Goal: Task Accomplishment & Management: Complete application form

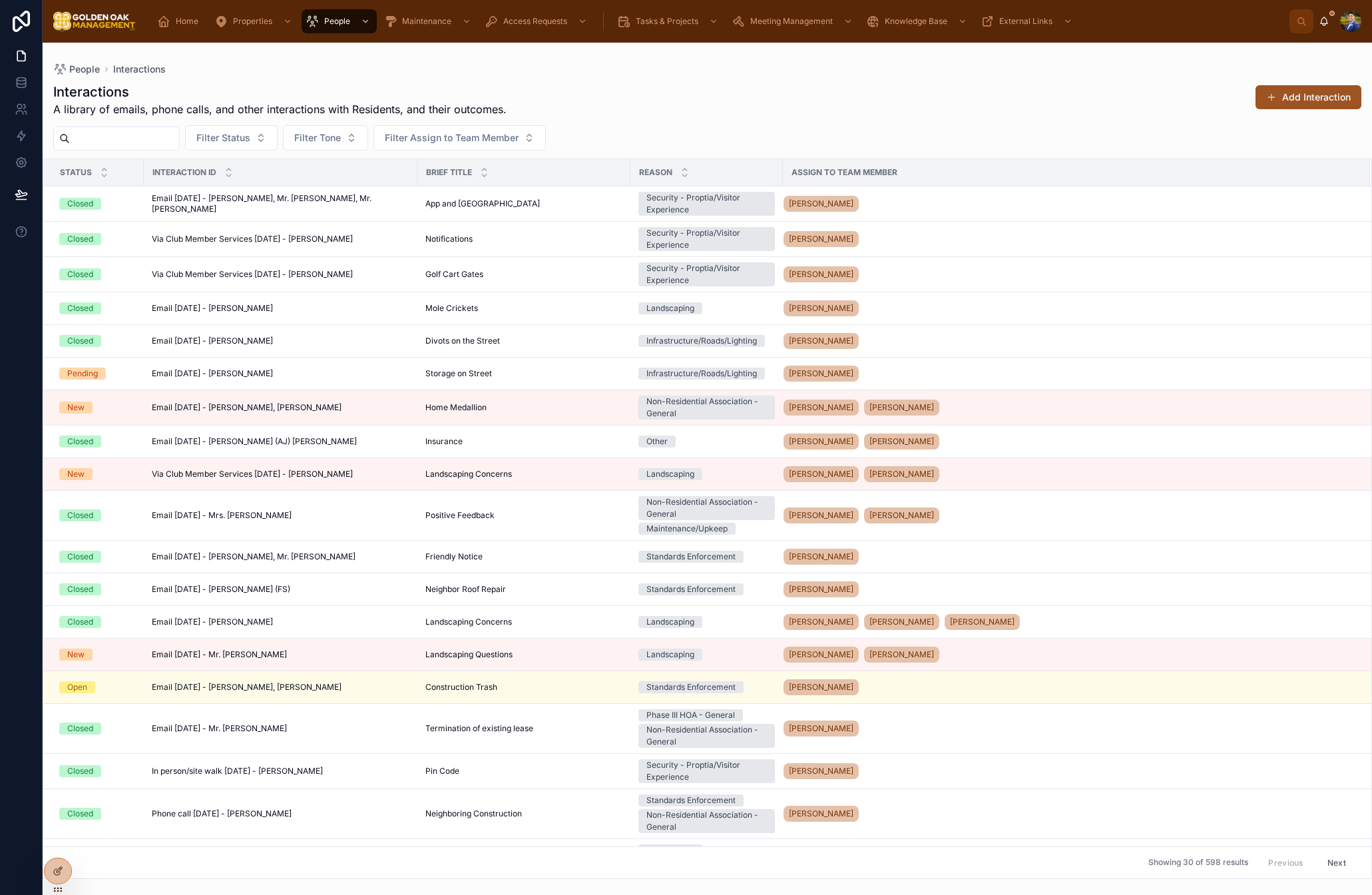
click at [1319, 93] on button "Add Interaction" at bounding box center [1308, 97] width 106 height 24
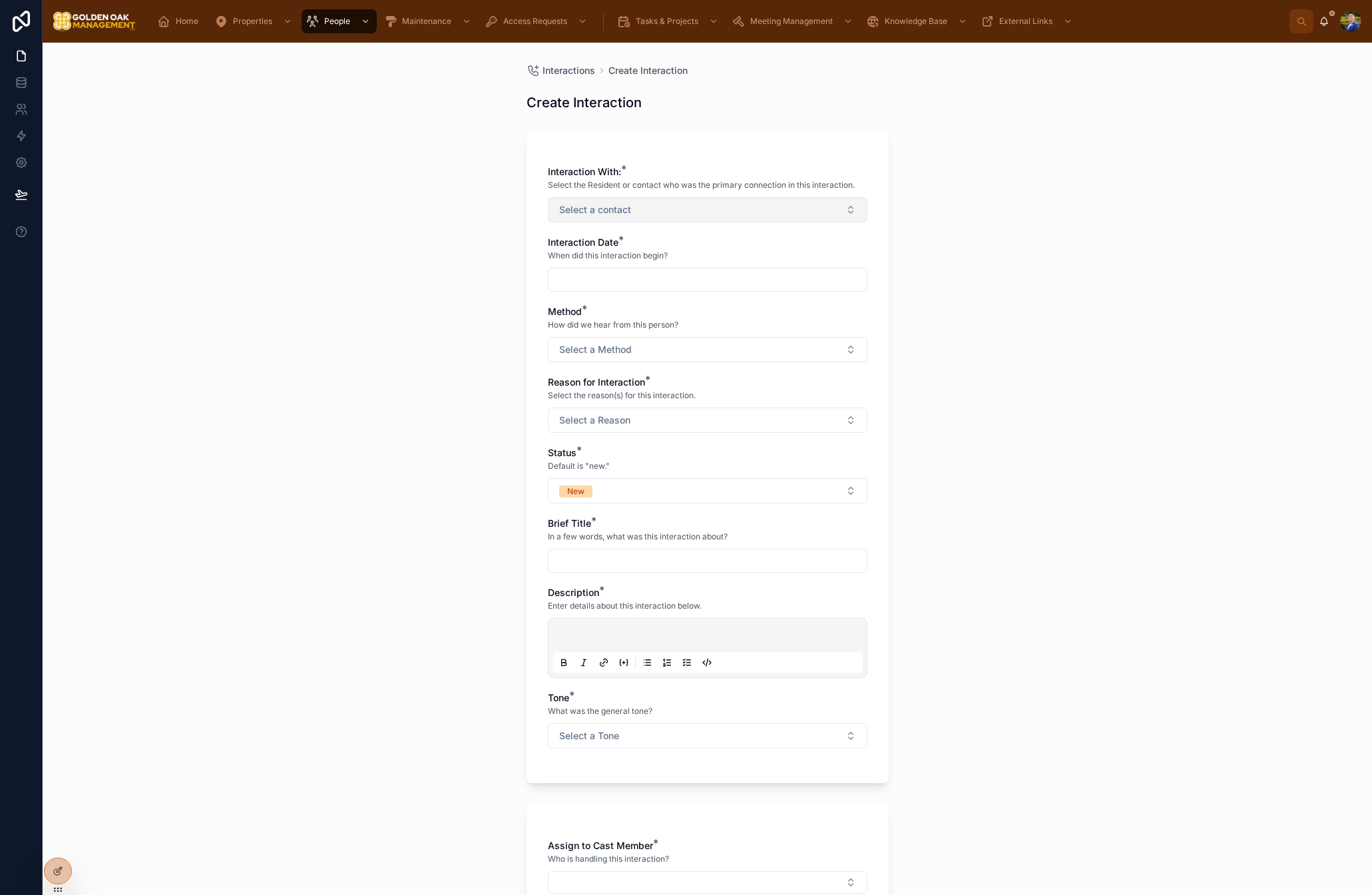
click at [667, 209] on button "Select a contact" at bounding box center [708, 209] width 320 height 25
type input "**"
click at [590, 265] on span "[PERSON_NAME]" at bounding box center [594, 264] width 77 height 14
drag, startPoint x: 460, startPoint y: 292, endPoint x: 612, endPoint y: 284, distance: 152.2
click at [460, 292] on div "Interactions Create Interaction Create Interaction Interaction With: * Select t…" at bounding box center [707, 468] width 1329 height 852
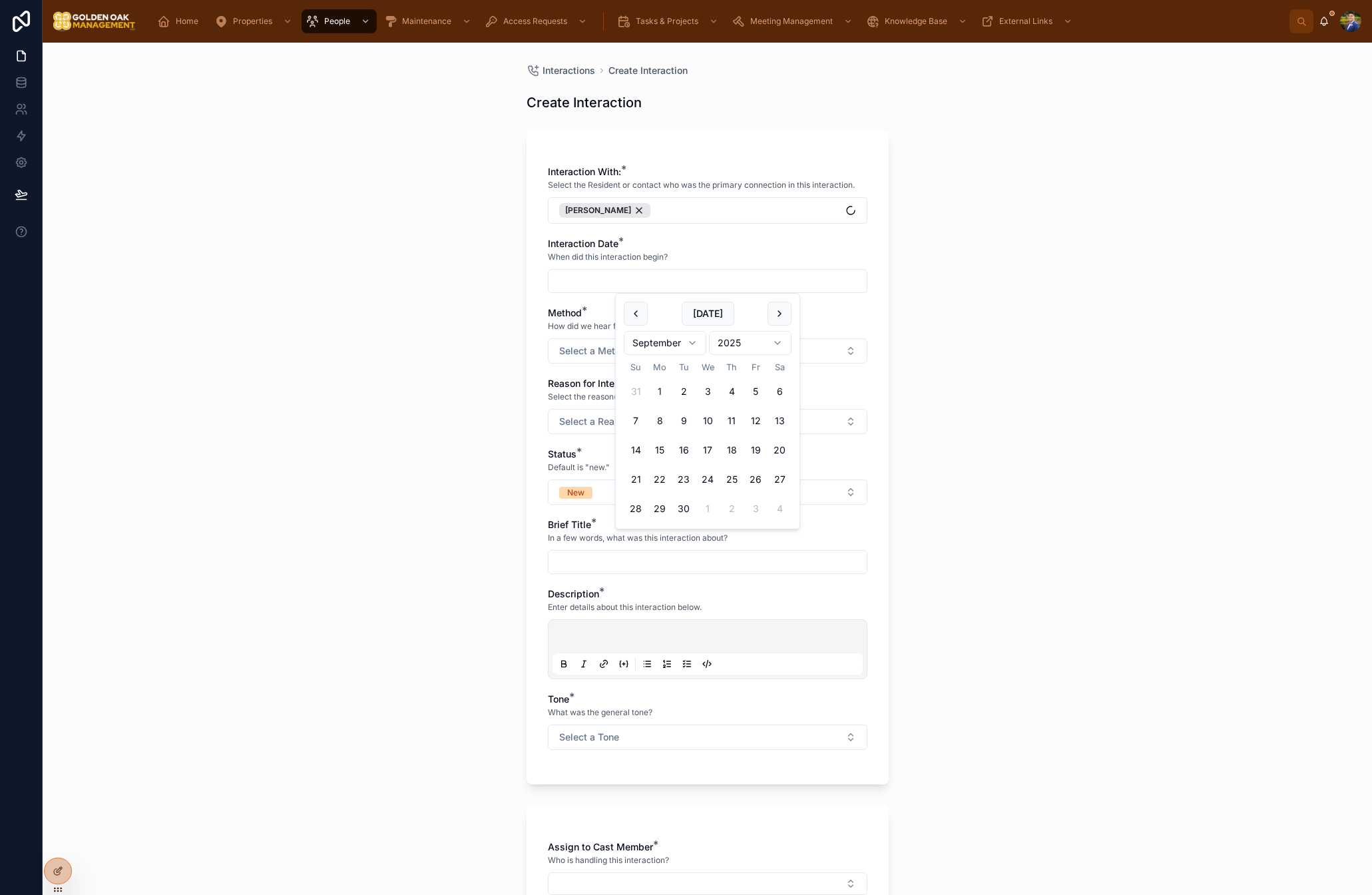
click at [633, 283] on input "text" at bounding box center [708, 280] width 318 height 18
click at [659, 392] on button "1" at bounding box center [659, 391] width 24 height 24
type input "********"
drag, startPoint x: 470, startPoint y: 356, endPoint x: 519, endPoint y: 352, distance: 49.2
click at [471, 356] on div "Interactions Create Interaction Create Interaction Interaction With: * Select t…" at bounding box center [707, 468] width 1329 height 852
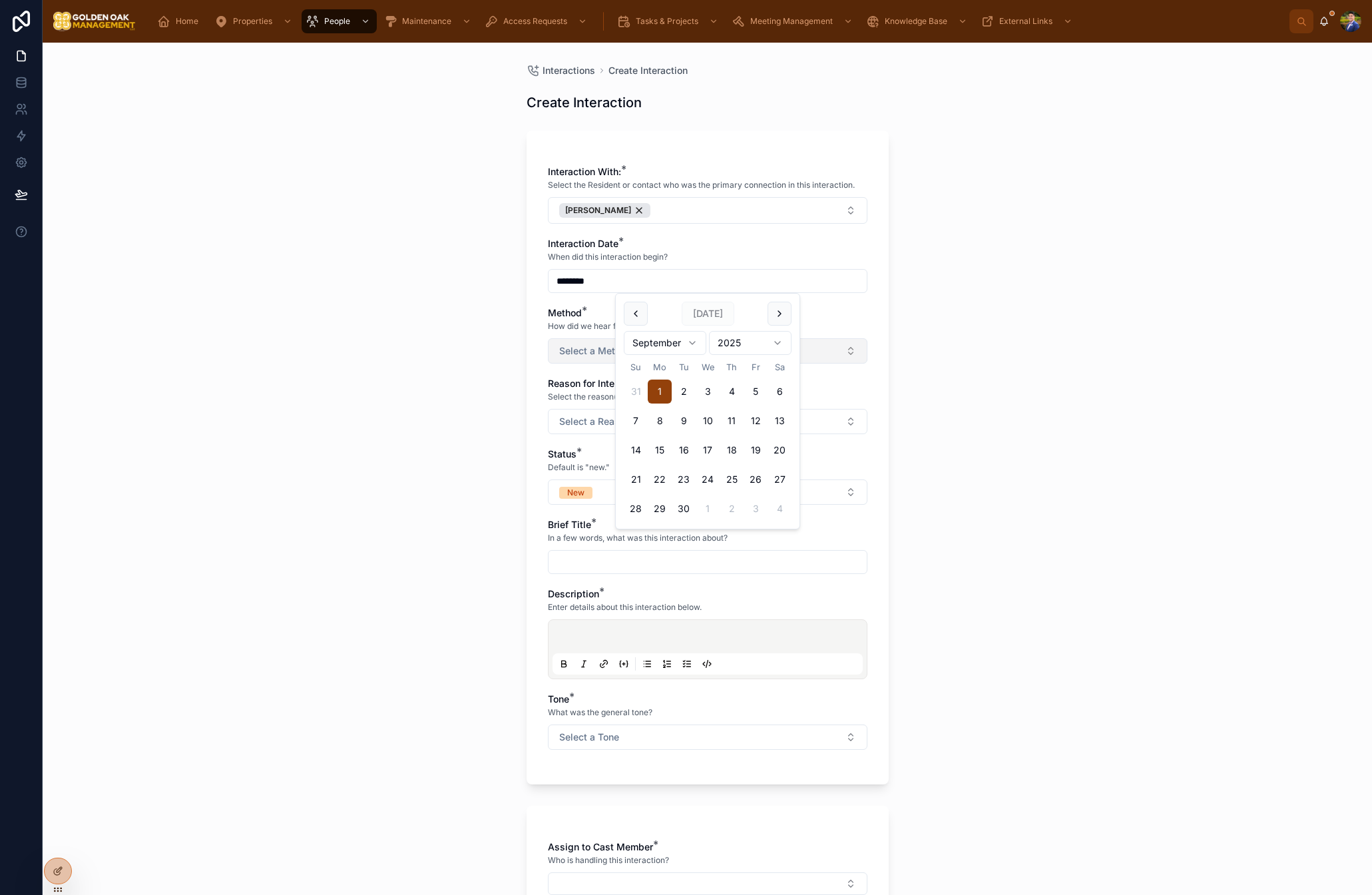
click at [576, 345] on span "Select a Method" at bounding box center [595, 351] width 73 height 14
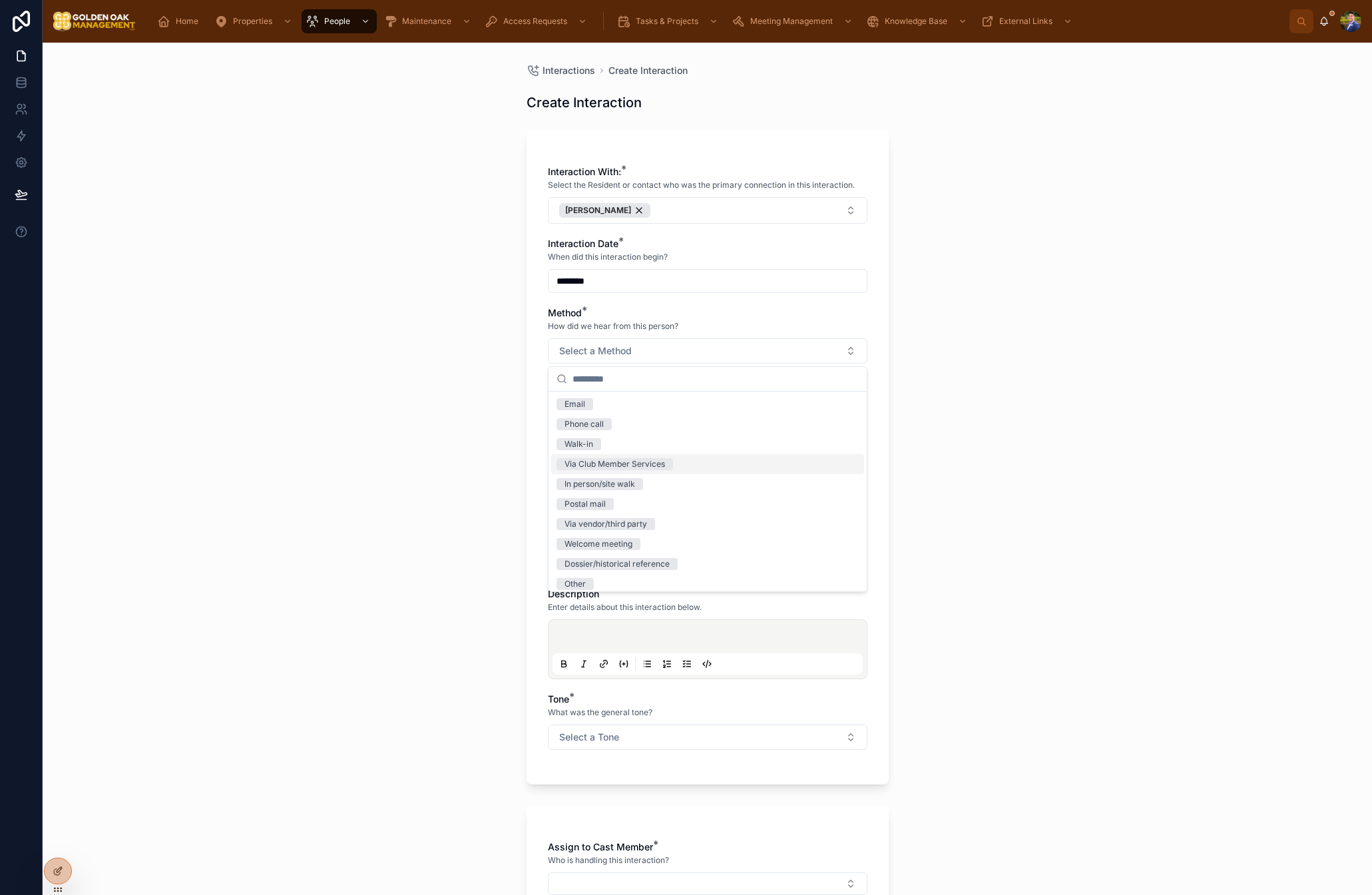
click at [623, 456] on div "Via Club Member Services" at bounding box center [708, 463] width 313 height 20
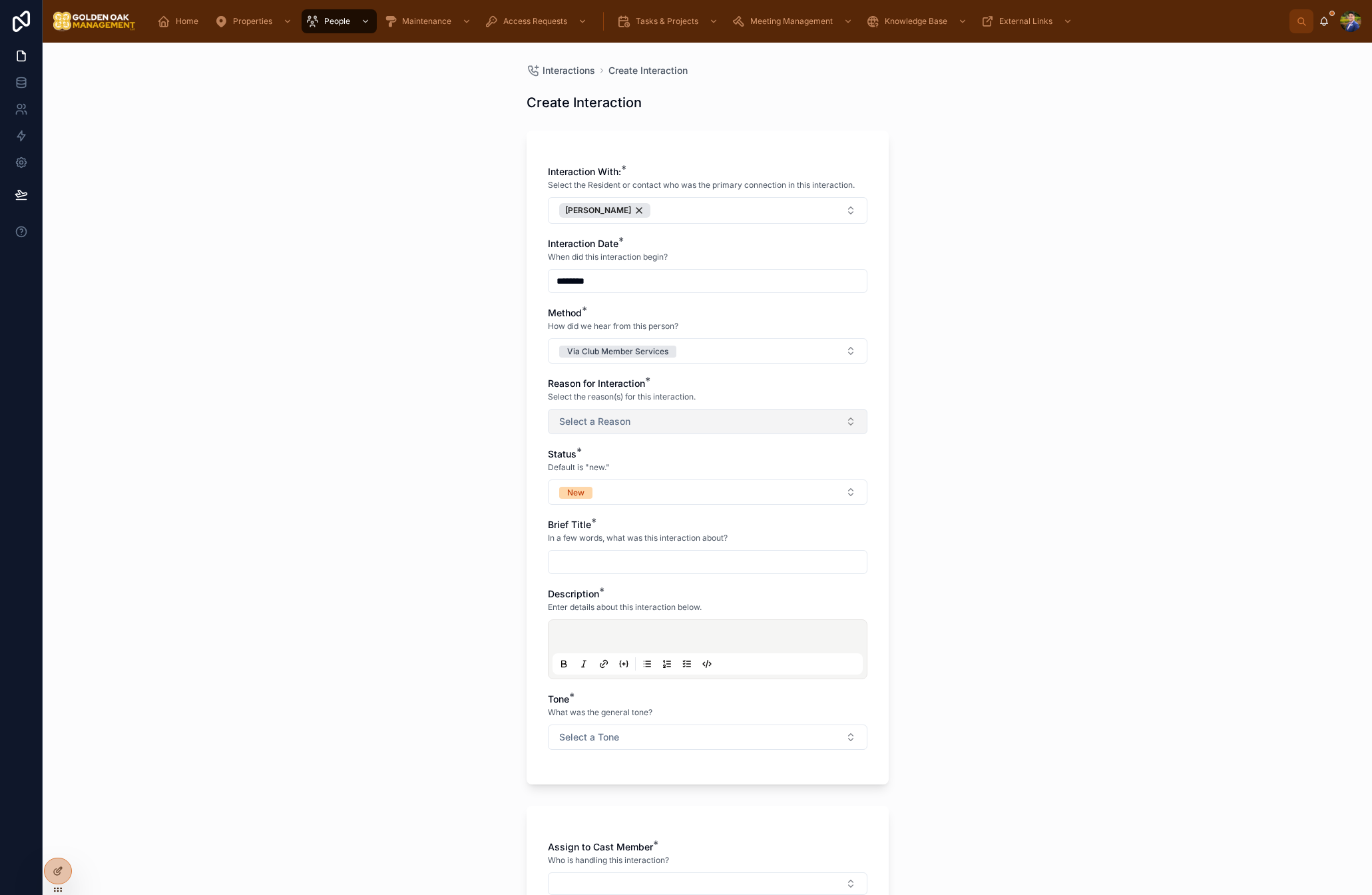
click at [618, 430] on button "Select a Reason" at bounding box center [708, 422] width 320 height 25
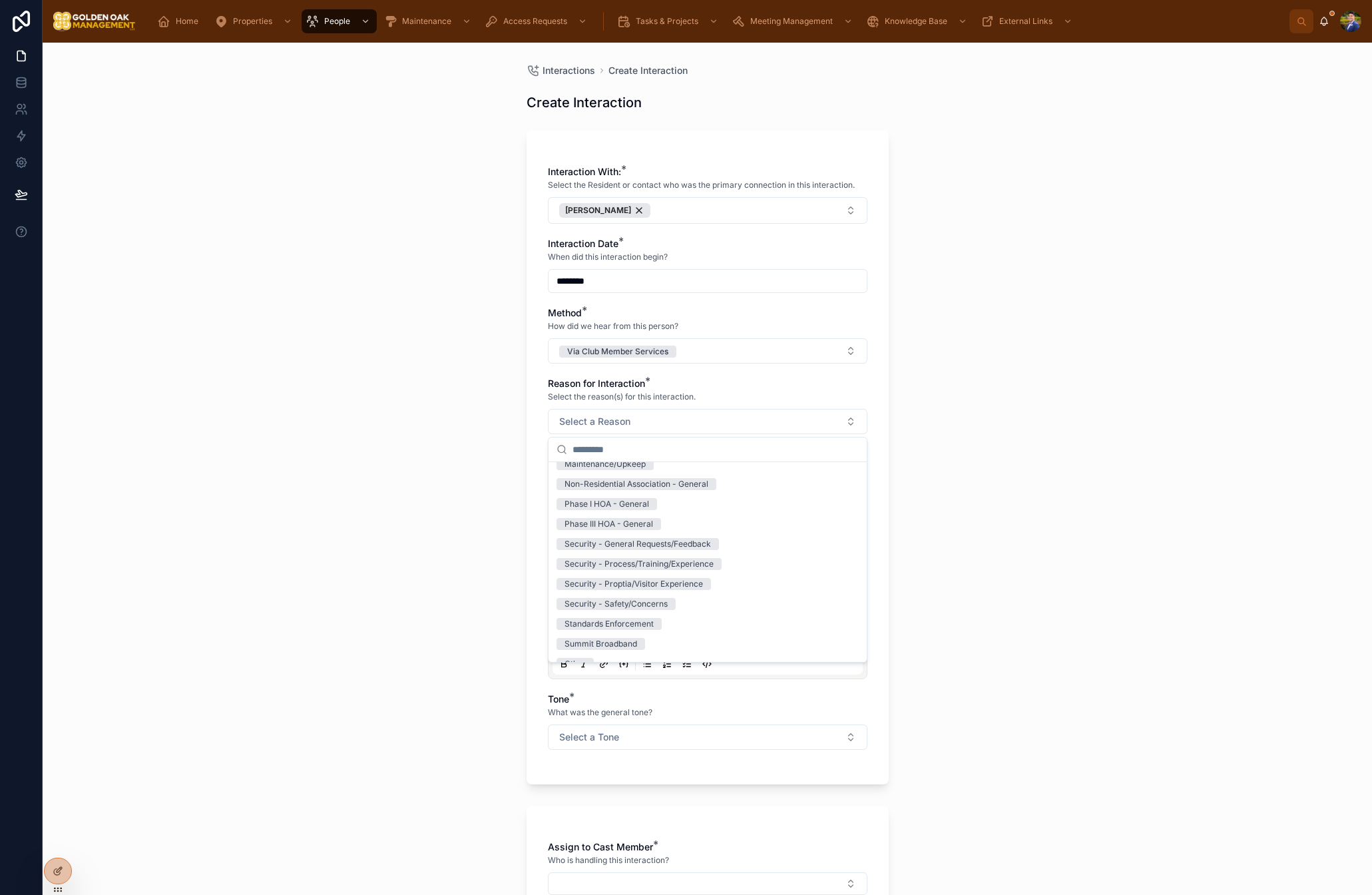
scroll to position [206, 0]
click at [665, 552] on div "Security - Proptia/Visitor Experience" at bounding box center [633, 549] width 139 height 12
drag, startPoint x: 486, startPoint y: 498, endPoint x: 556, endPoint y: 491, distance: 70.3
click at [486, 498] on div "Interactions Create Interaction Create Interaction Interaction With: * Select t…" at bounding box center [707, 468] width 1329 height 852
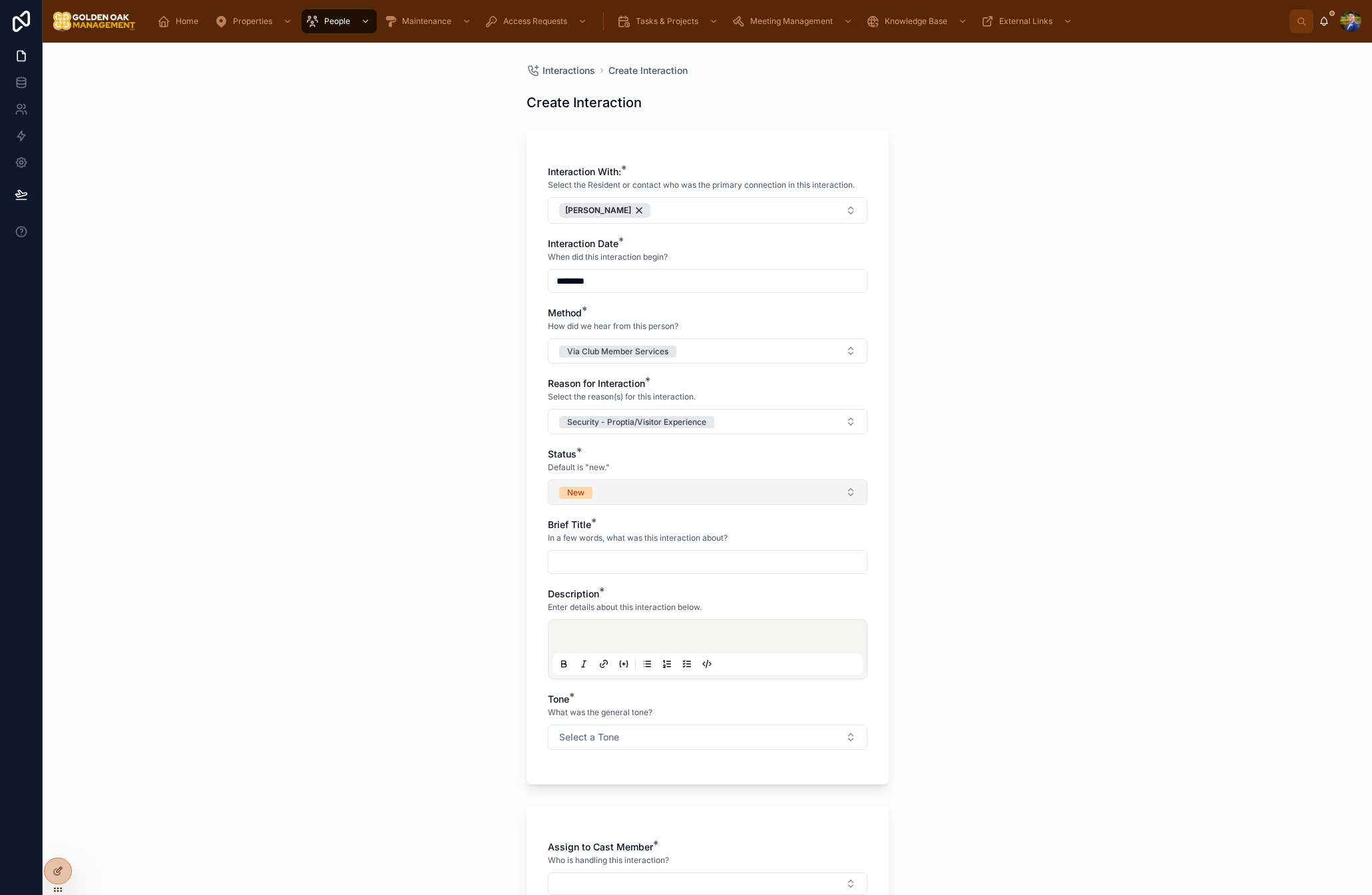
click at [598, 489] on button "New" at bounding box center [708, 492] width 320 height 25
drag, startPoint x: 590, startPoint y: 626, endPoint x: 596, endPoint y: 603, distance: 23.8
click at [590, 626] on div "Closed" at bounding box center [577, 625] width 26 height 12
click at [616, 561] on input "text" at bounding box center [708, 561] width 318 height 18
type input "**********"
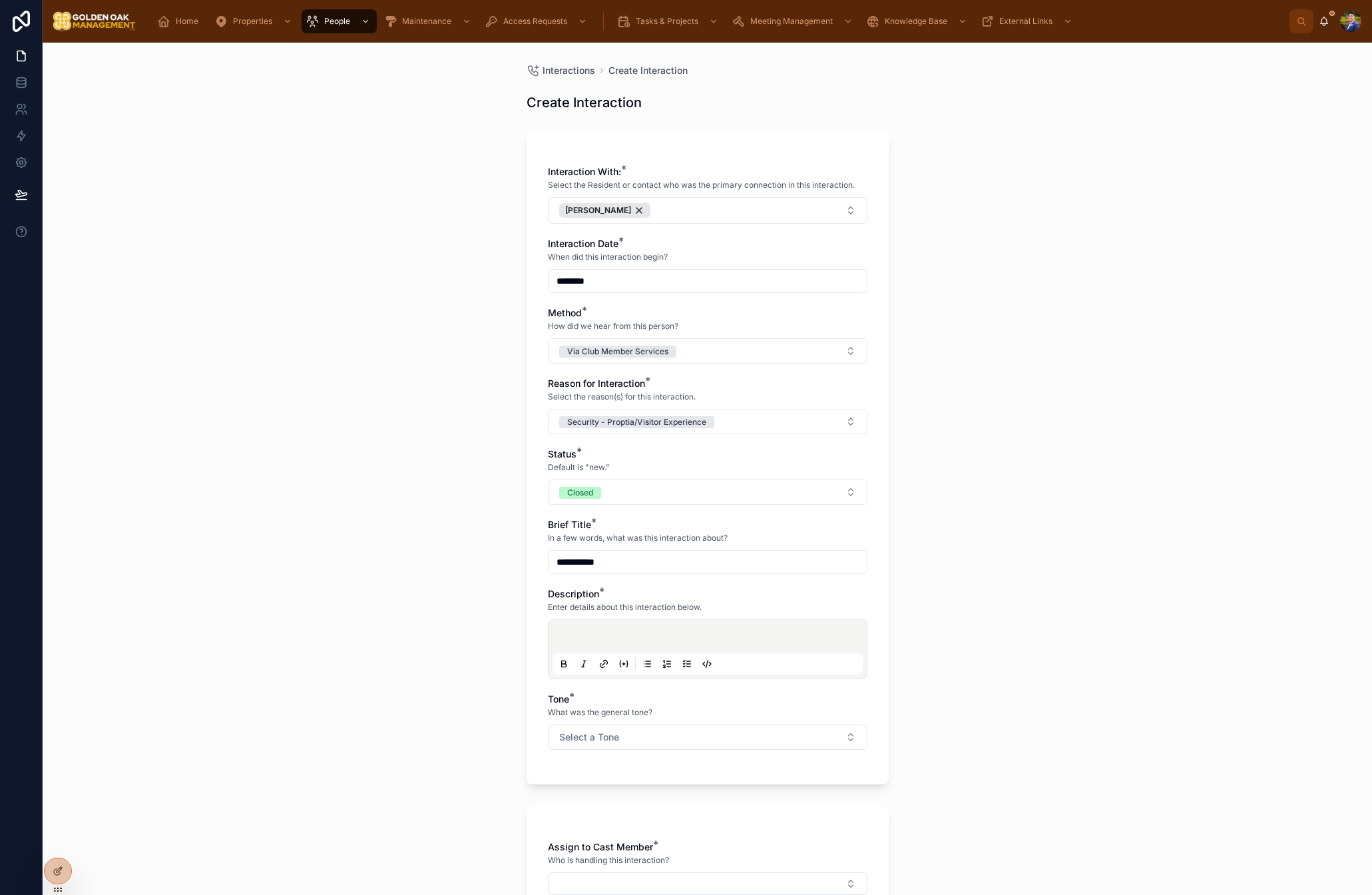
click at [620, 632] on p at bounding box center [711, 639] width 310 height 14
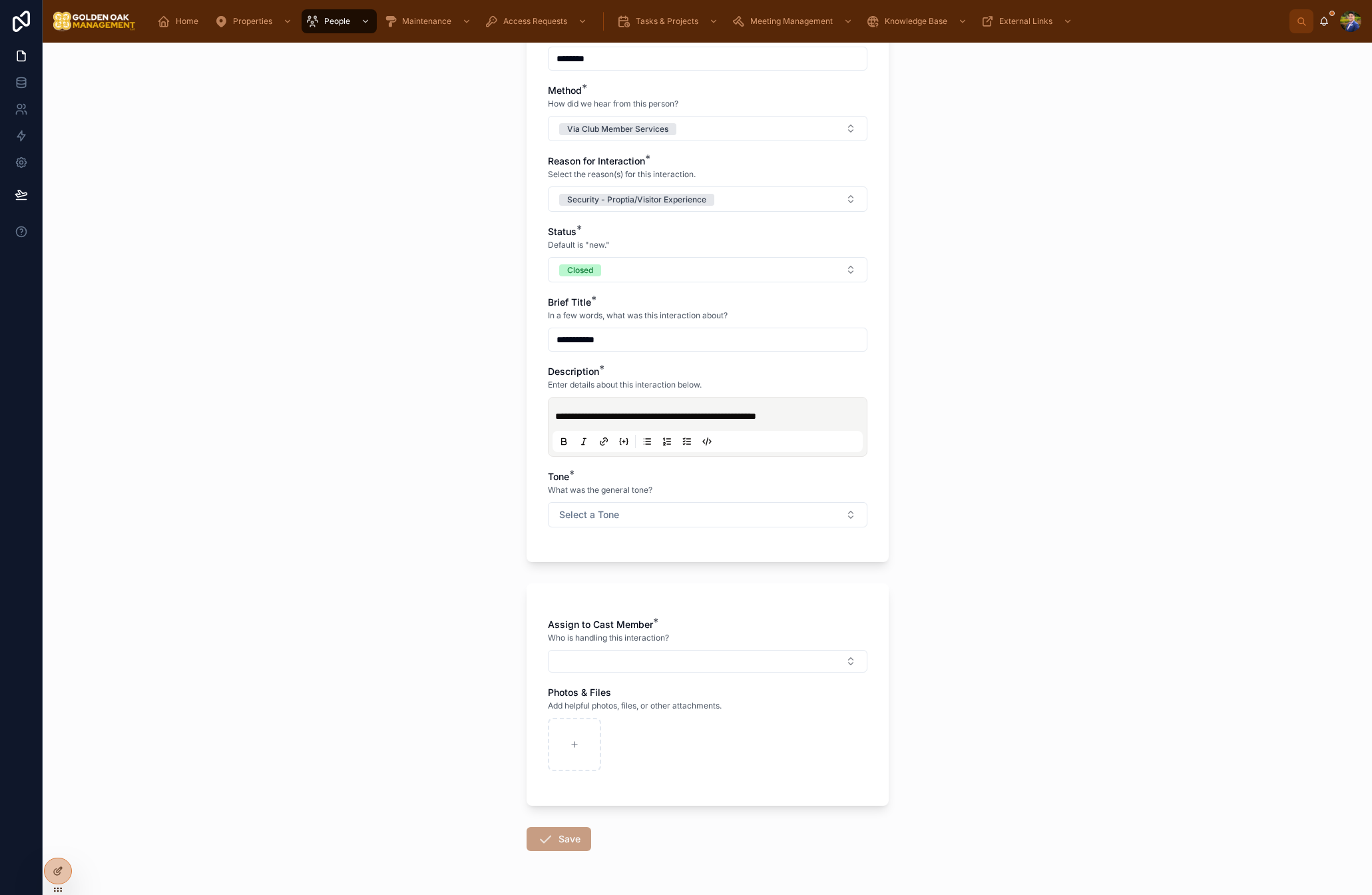
scroll to position [264, 0]
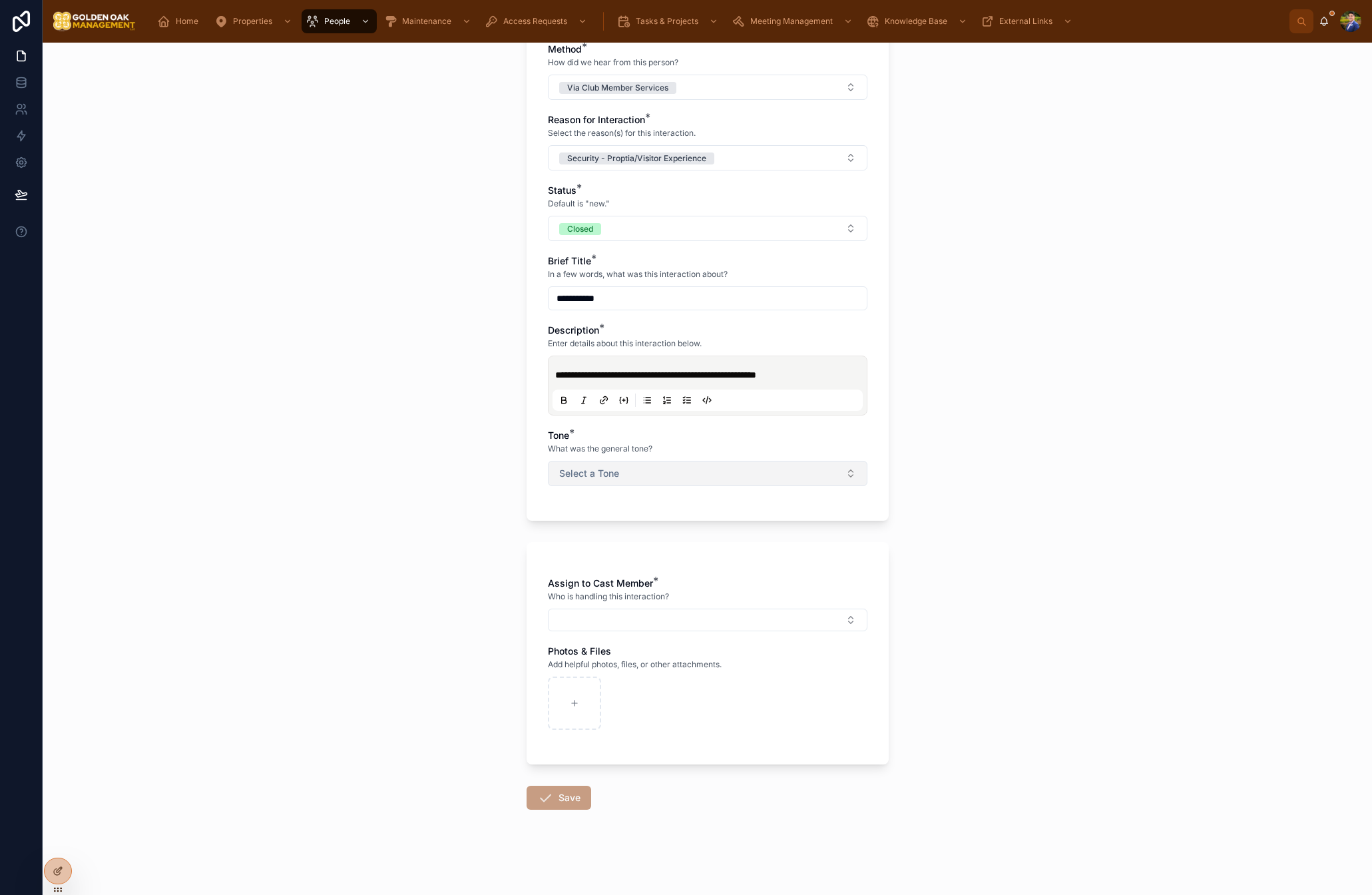
click at [598, 473] on span "Select a Tone" at bounding box center [590, 473] width 60 height 14
click at [592, 560] on div "Negative/Complaint" at bounding box center [602, 566] width 76 height 12
click at [602, 466] on span "Negative/Complaint" at bounding box center [605, 473] width 91 height 14
drag, startPoint x: 592, startPoint y: 537, endPoint x: 594, endPoint y: 543, distance: 6.3
click at [592, 537] on div "Neutral" at bounding box center [708, 547] width 313 height 20
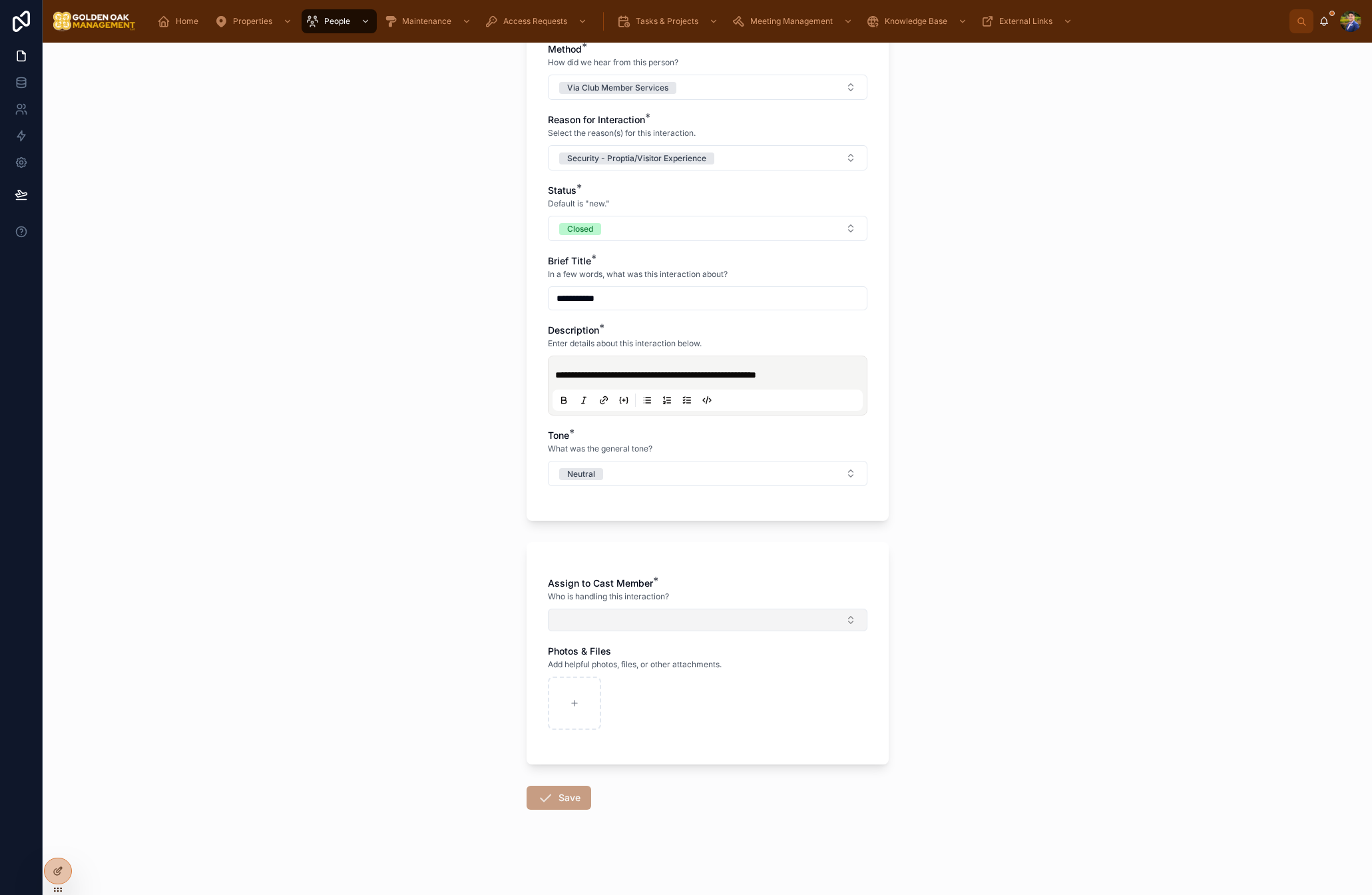
click at [623, 618] on button "Select Button" at bounding box center [708, 620] width 320 height 22
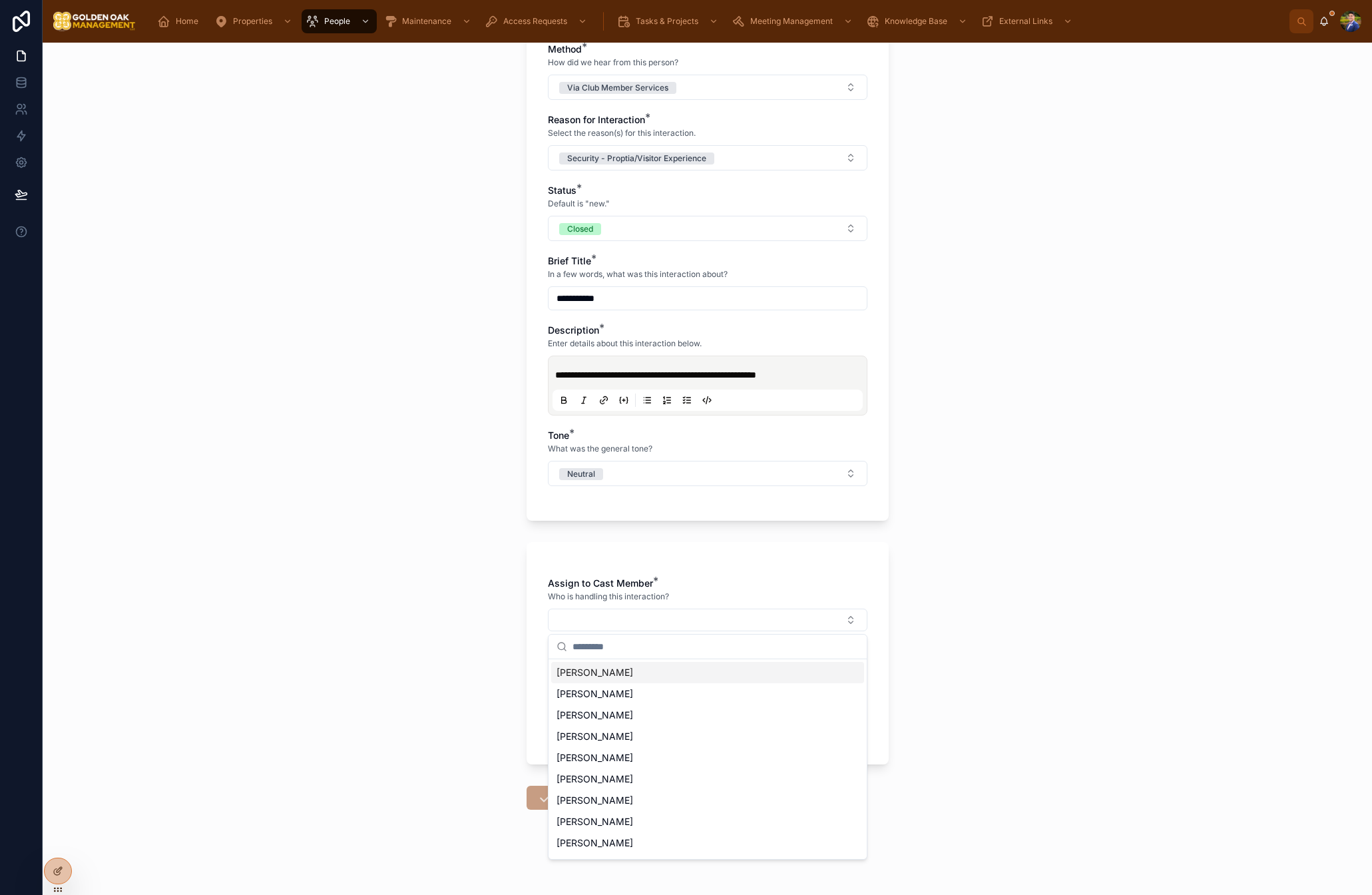
click at [608, 676] on span "[PERSON_NAME]" at bounding box center [594, 673] width 77 height 14
drag, startPoint x: 470, startPoint y: 767, endPoint x: 483, endPoint y: 774, distance: 14.8
click at [472, 768] on div "**********" at bounding box center [707, 468] width 1329 height 852
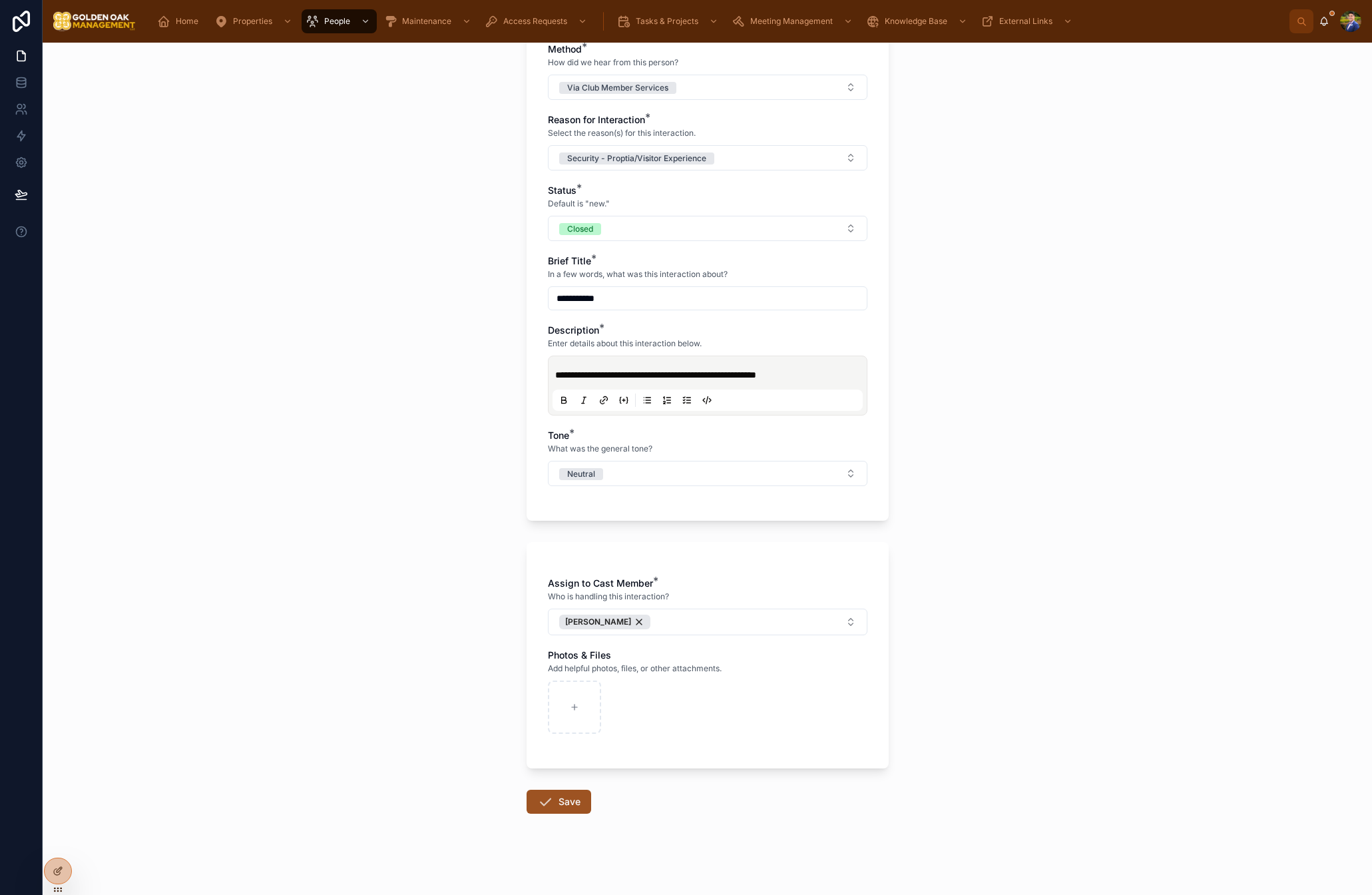
click at [539, 796] on icon at bounding box center [545, 802] width 16 height 16
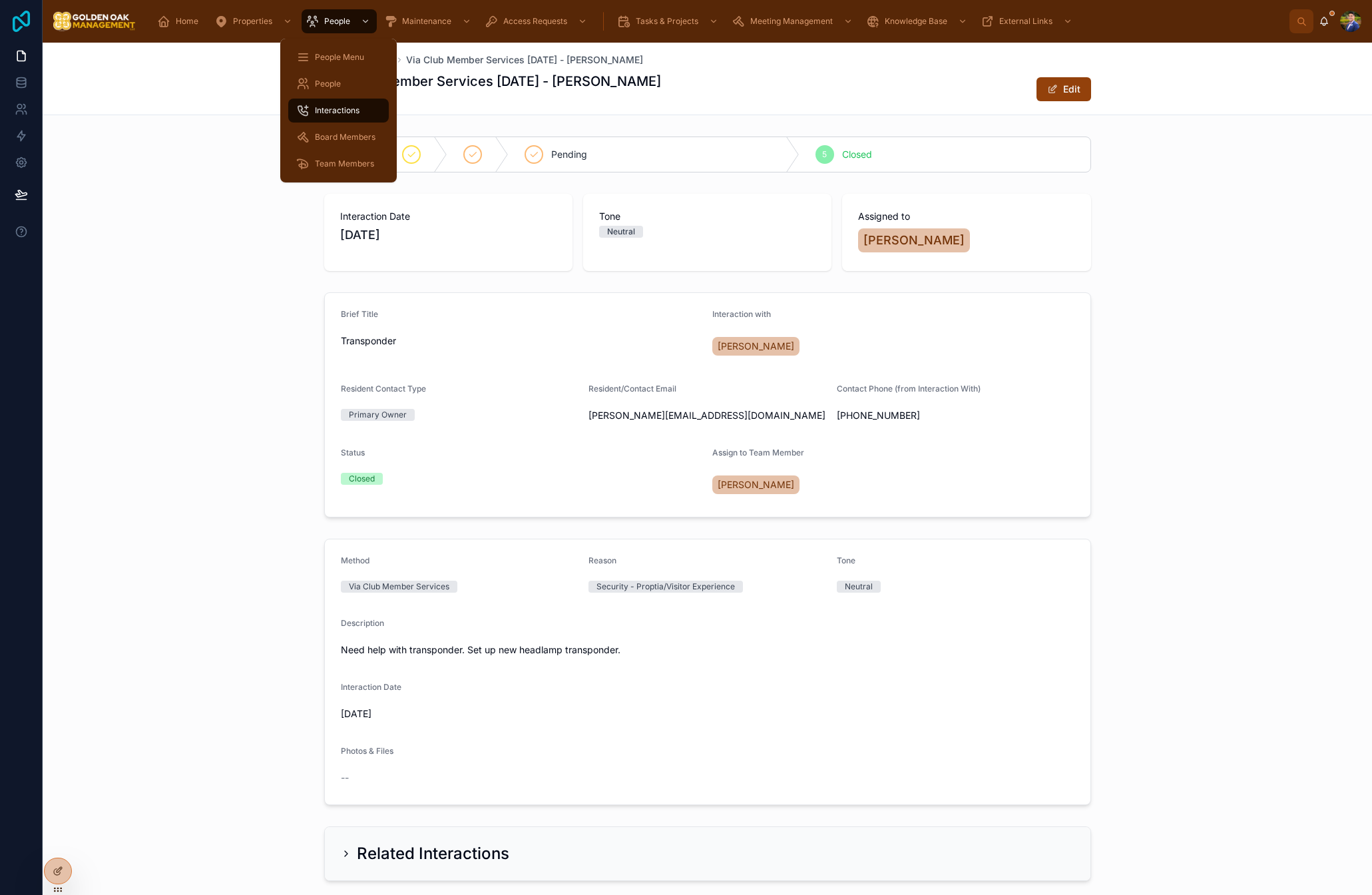
drag, startPoint x: 333, startPoint y: 108, endPoint x: 20, endPoint y: 26, distance: 323.6
click at [333, 108] on span "Interactions" at bounding box center [337, 111] width 45 height 11
